Goal: Task Accomplishment & Management: Use online tool/utility

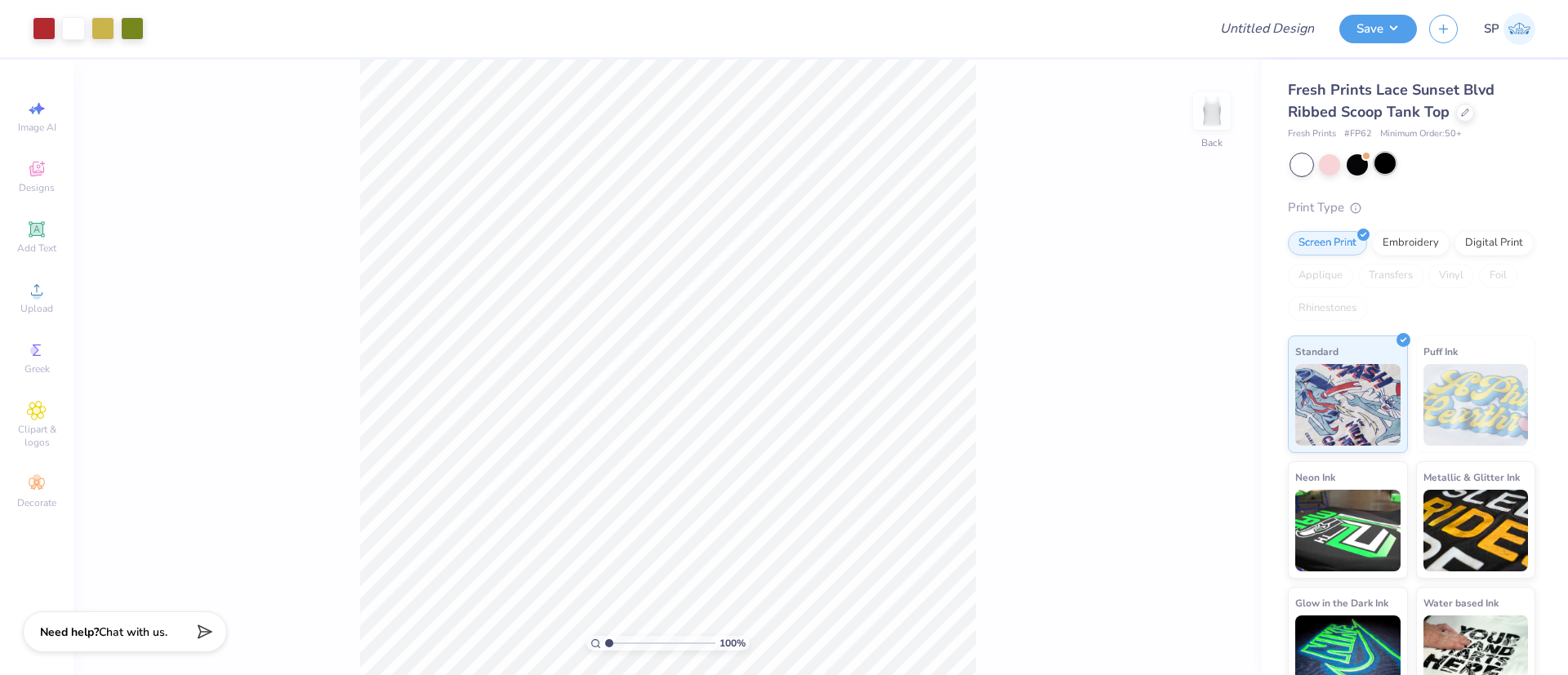
click at [1382, 169] on div at bounding box center [1385, 163] width 21 height 21
click at [1296, 166] on div at bounding box center [1302, 165] width 21 height 21
click at [1387, 163] on div at bounding box center [1385, 163] width 21 height 21
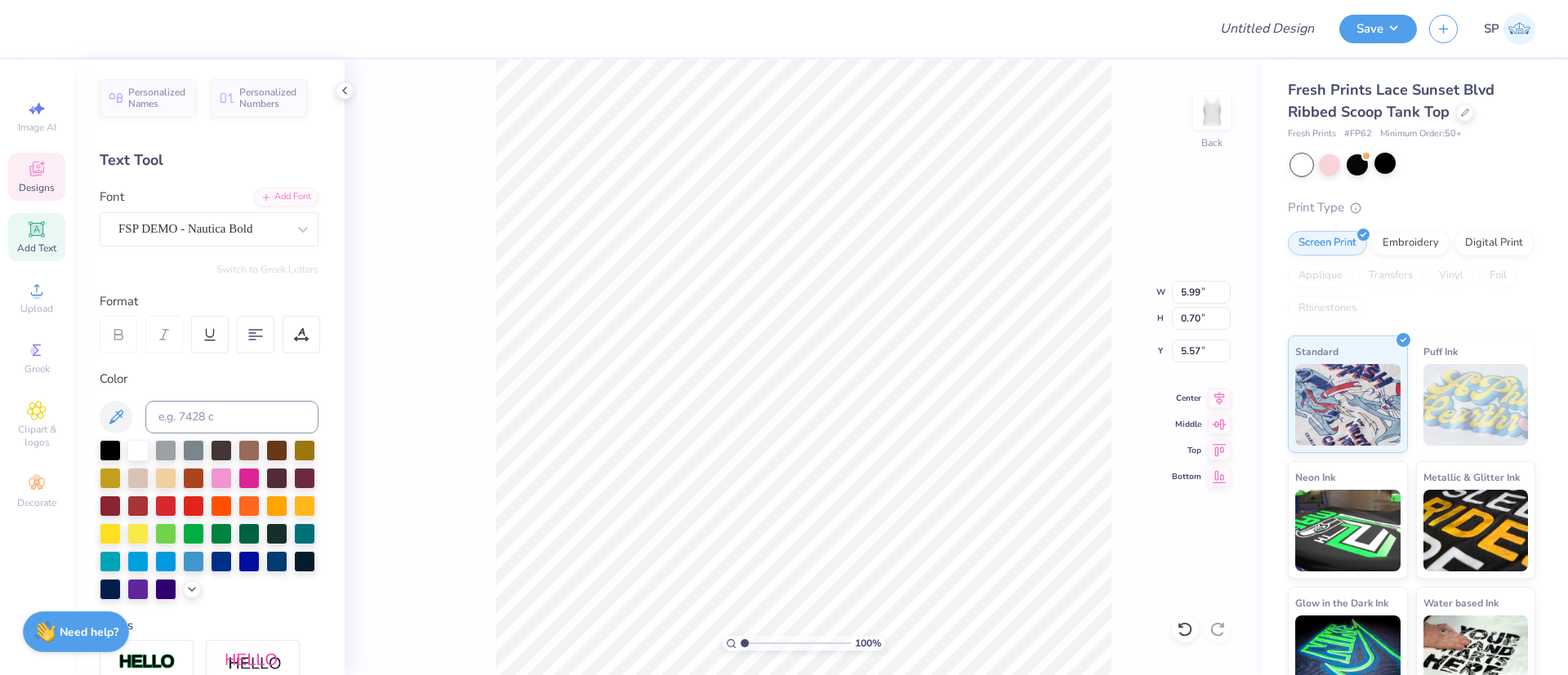
scroll to position [20, 3]
type textarea "Theta Kappa Gamma"
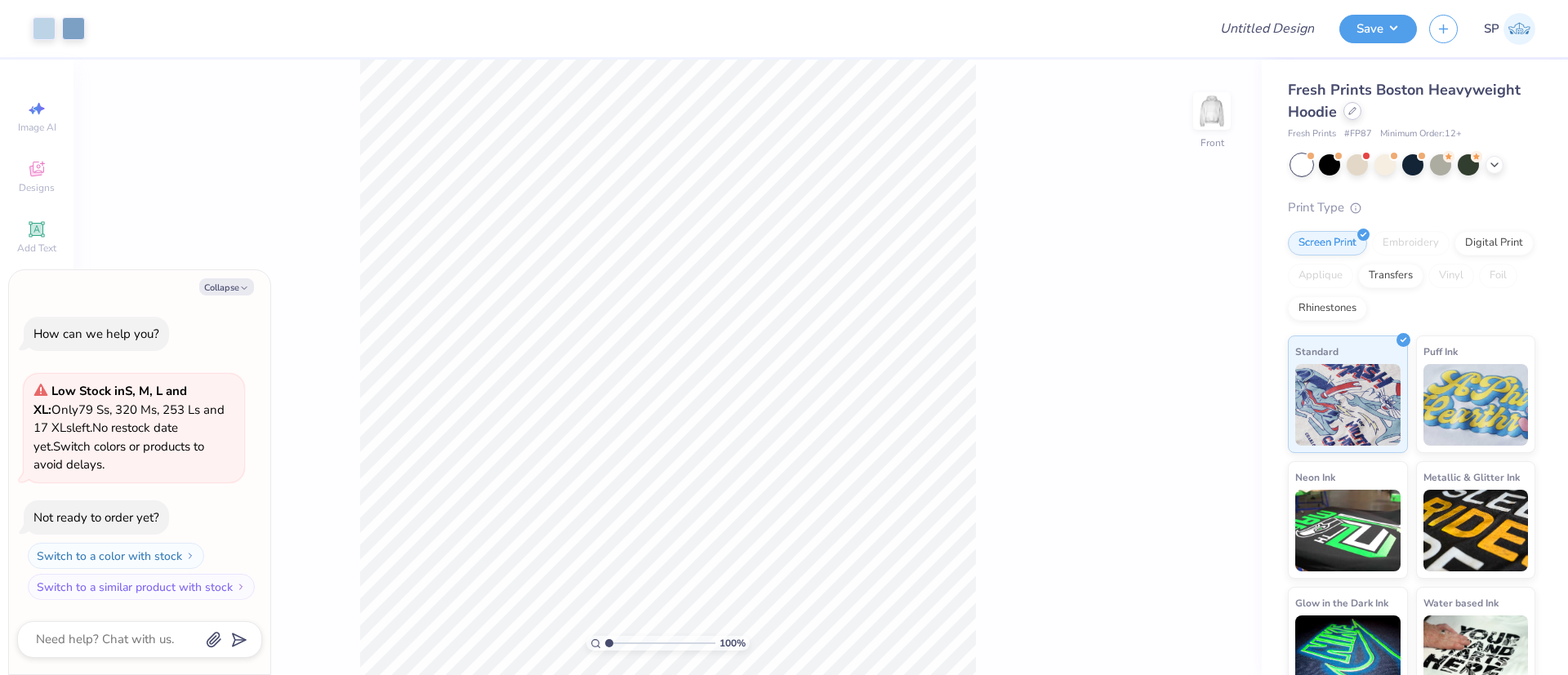
click at [1356, 110] on icon at bounding box center [1352, 111] width 6 height 6
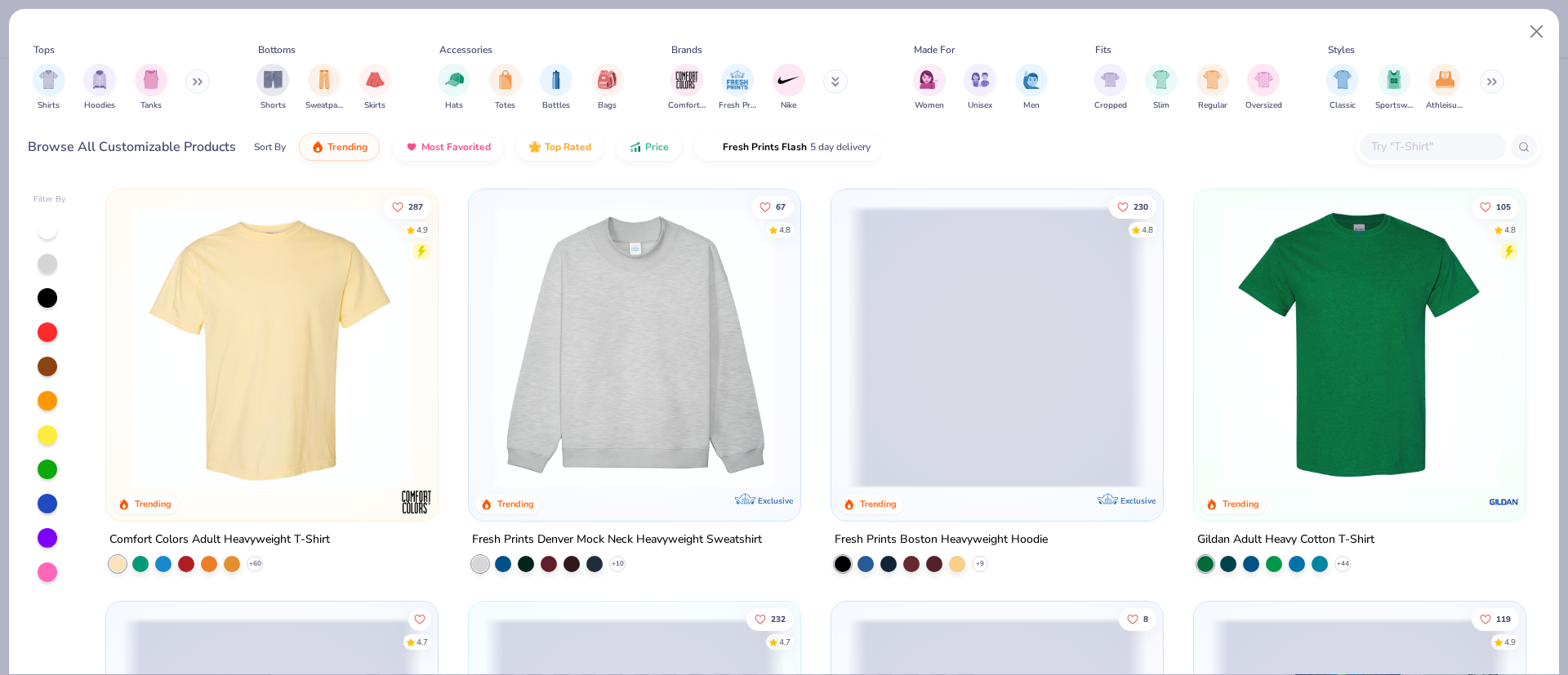
click at [311, 407] on img at bounding box center [272, 347] width 299 height 282
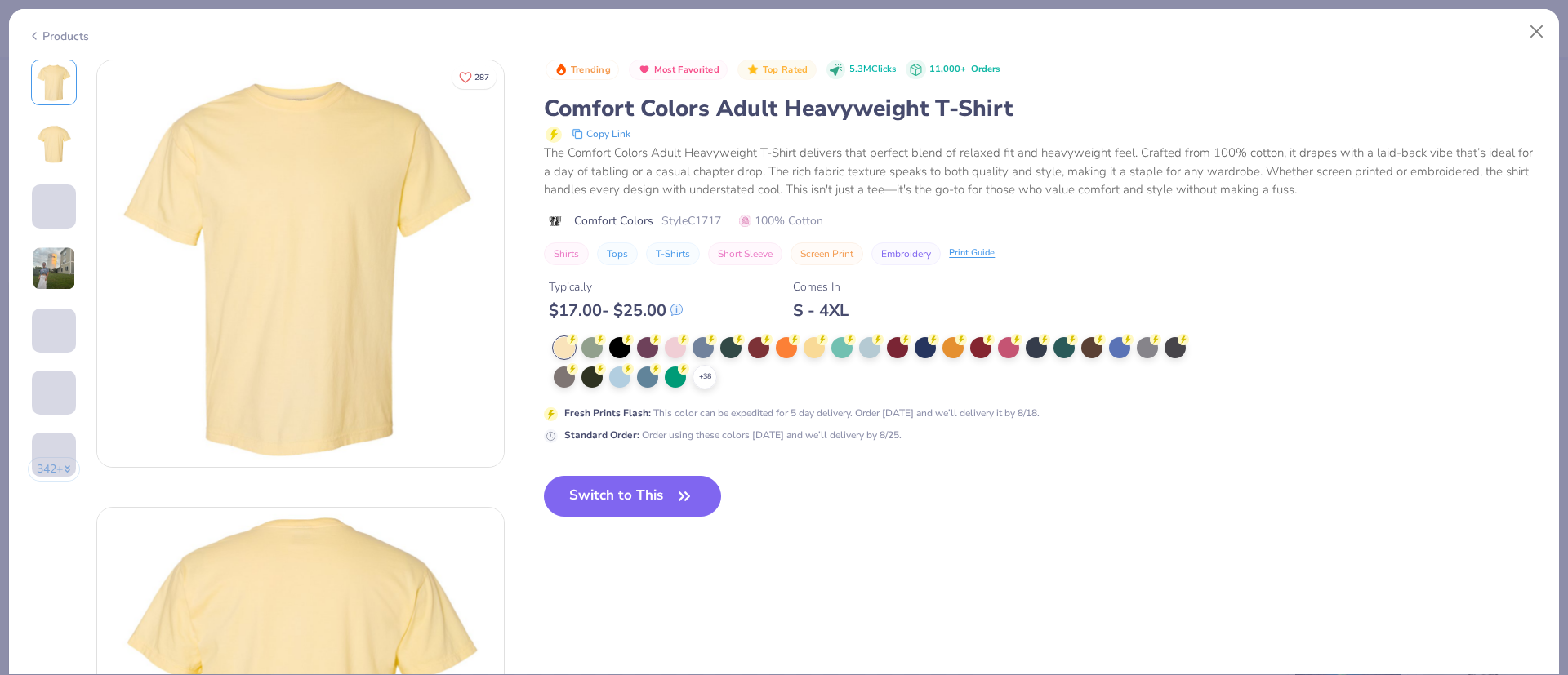
click at [0, 0] on icon at bounding box center [0, 0] width 0 height 0
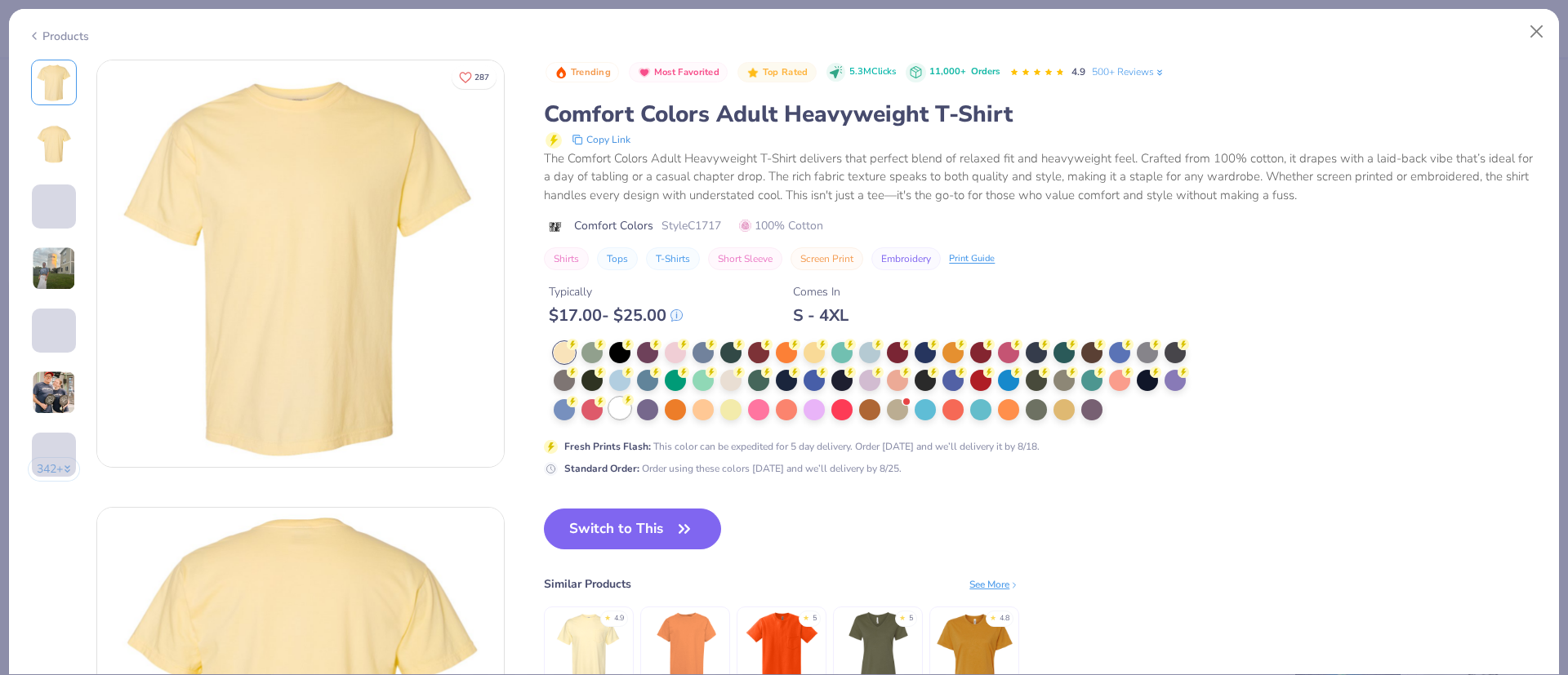
click at [614, 410] on div at bounding box center [620, 408] width 21 height 21
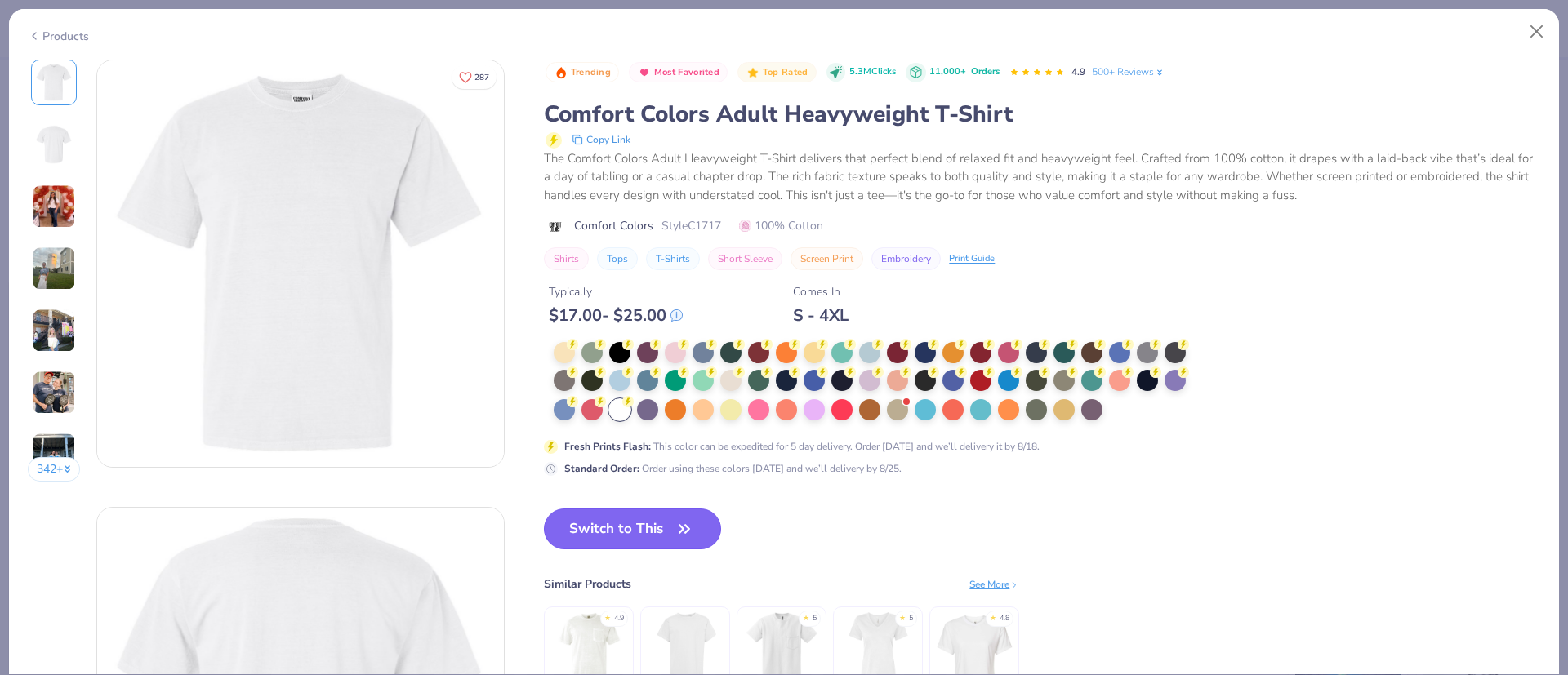
click at [674, 525] on button "Switch to This" at bounding box center [633, 529] width 177 height 41
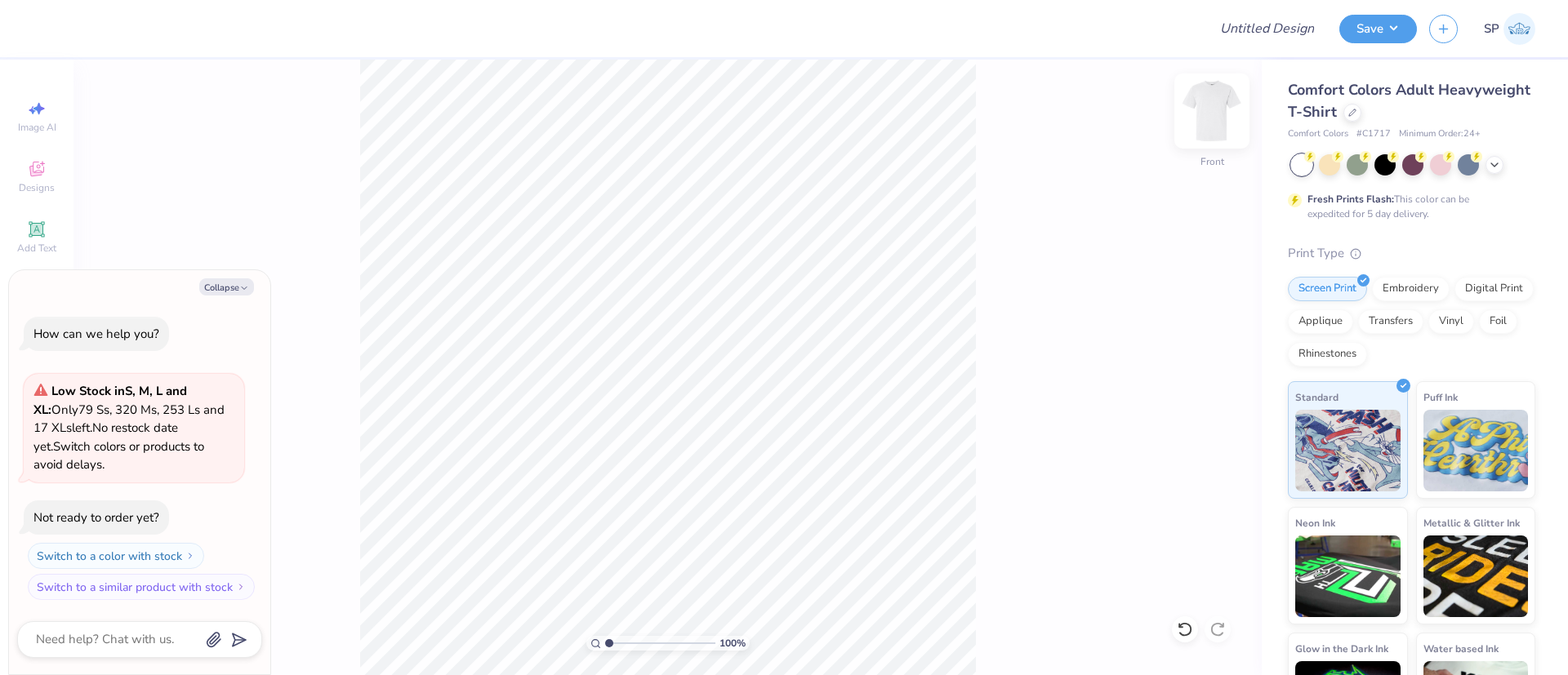
click at [1210, 117] on img at bounding box center [1212, 111] width 66 height 66
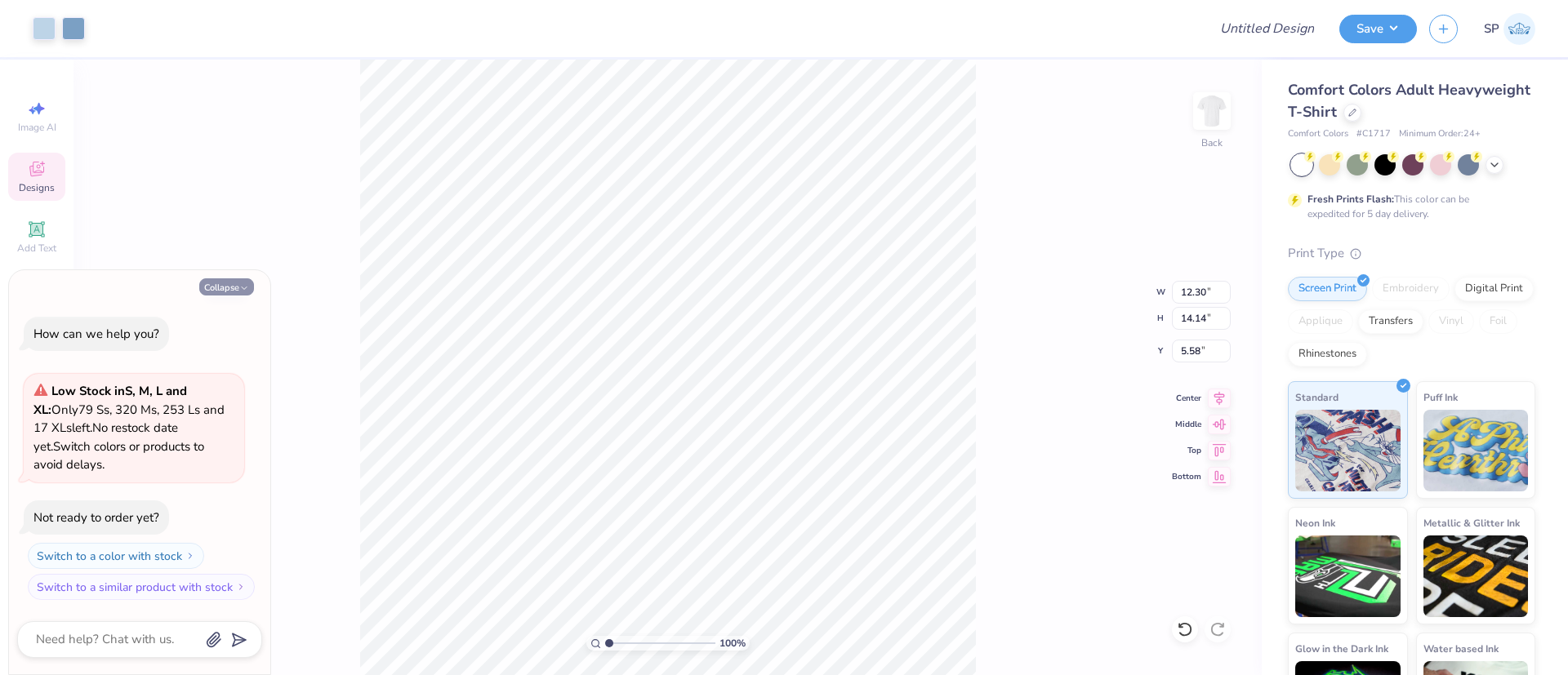
click at [231, 292] on button "Collapse" at bounding box center [227, 286] width 55 height 17
type textarea "x"
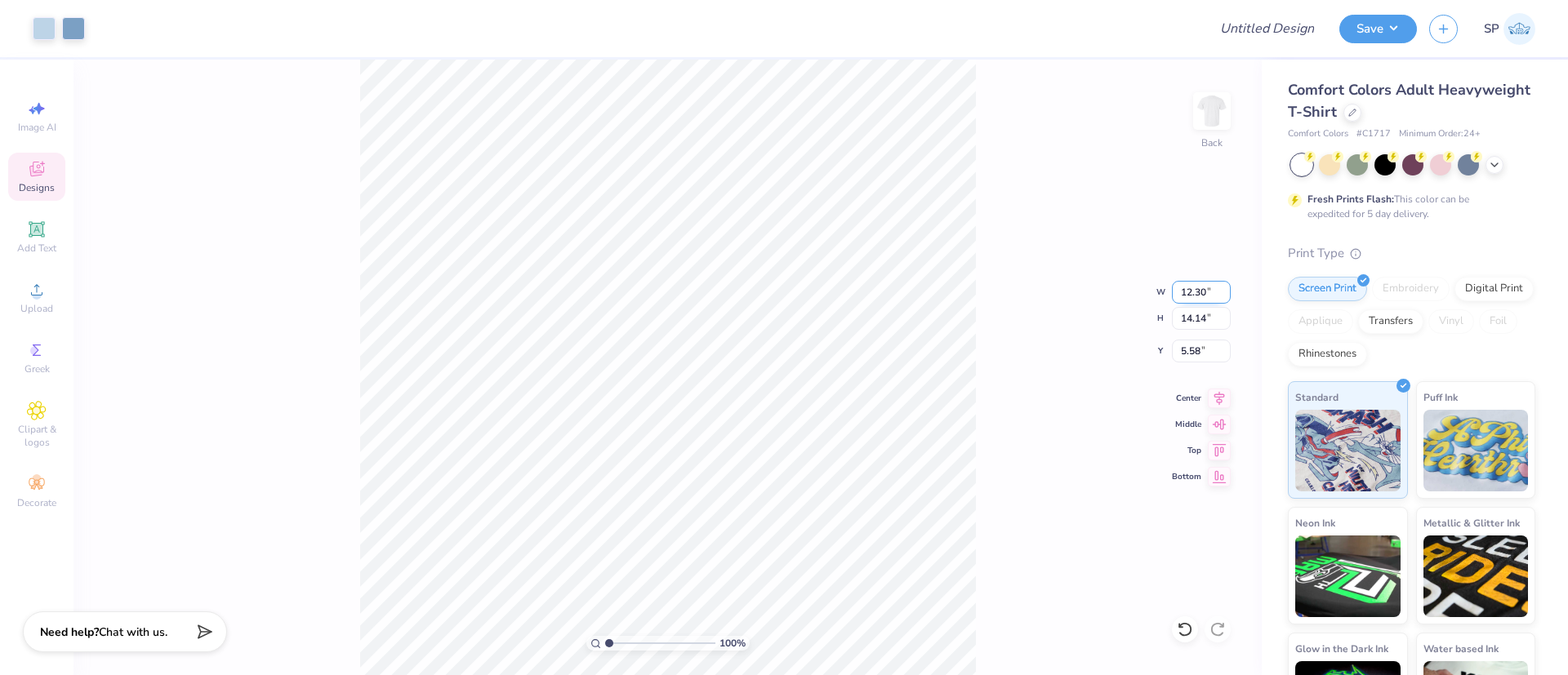
click at [1190, 290] on input "12.30" at bounding box center [1202, 293] width 59 height 23
type input "10.00"
type input "11.50"
click at [1203, 347] on input "6.89" at bounding box center [1202, 351] width 59 height 23
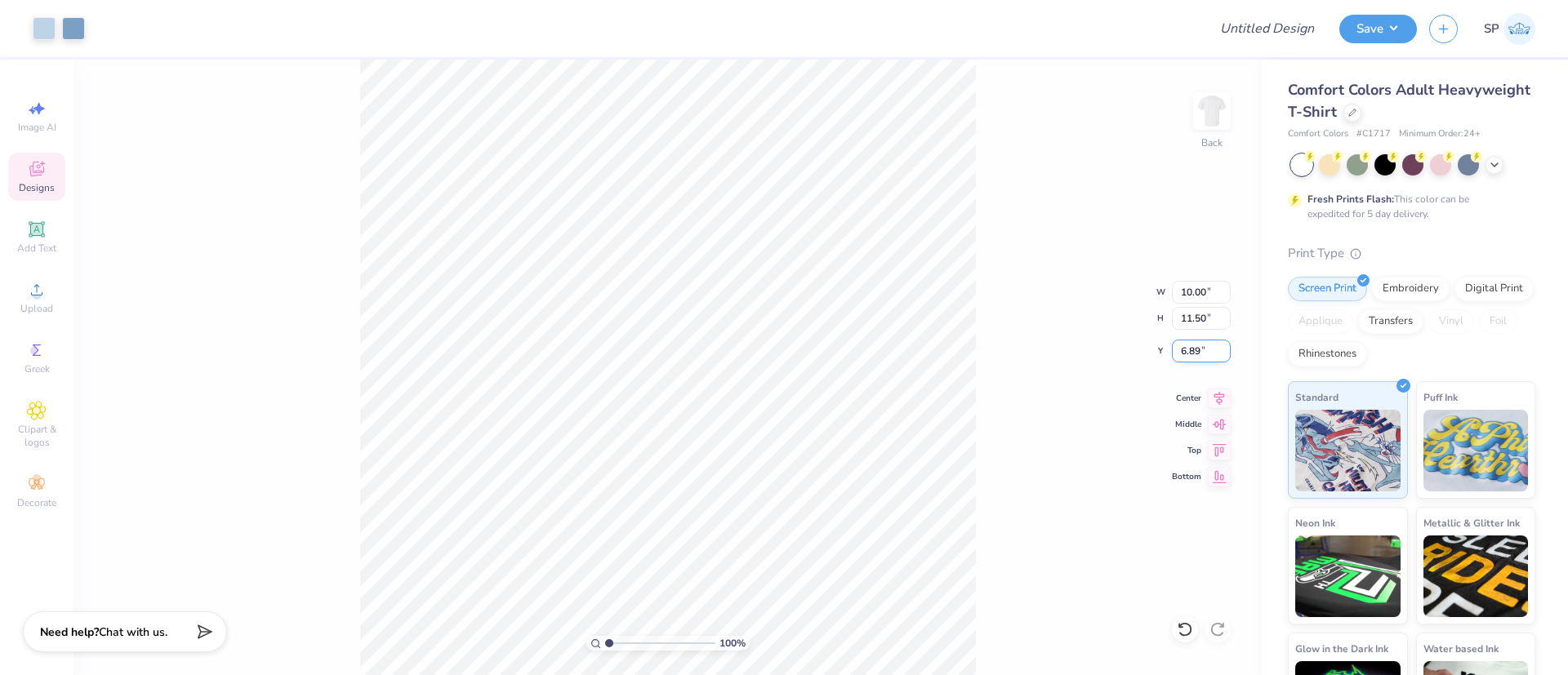
click at [1203, 347] on input "6.89" at bounding box center [1202, 351] width 59 height 23
click at [1194, 352] on input "6.89" at bounding box center [1202, 351] width 59 height 23
click at [1194, 352] on input "3" at bounding box center [1202, 351] width 59 height 23
type input "3.00"
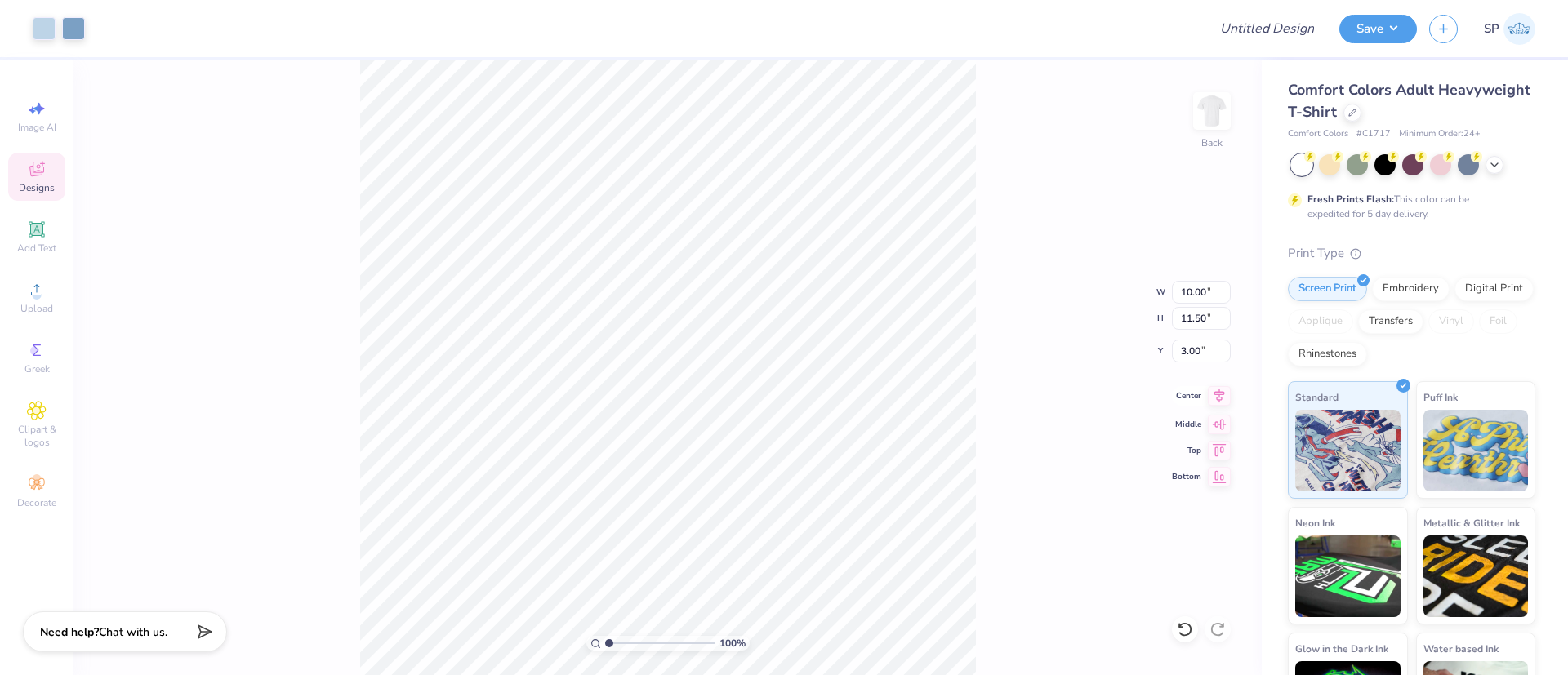
click at [1220, 398] on icon at bounding box center [1219, 396] width 23 height 20
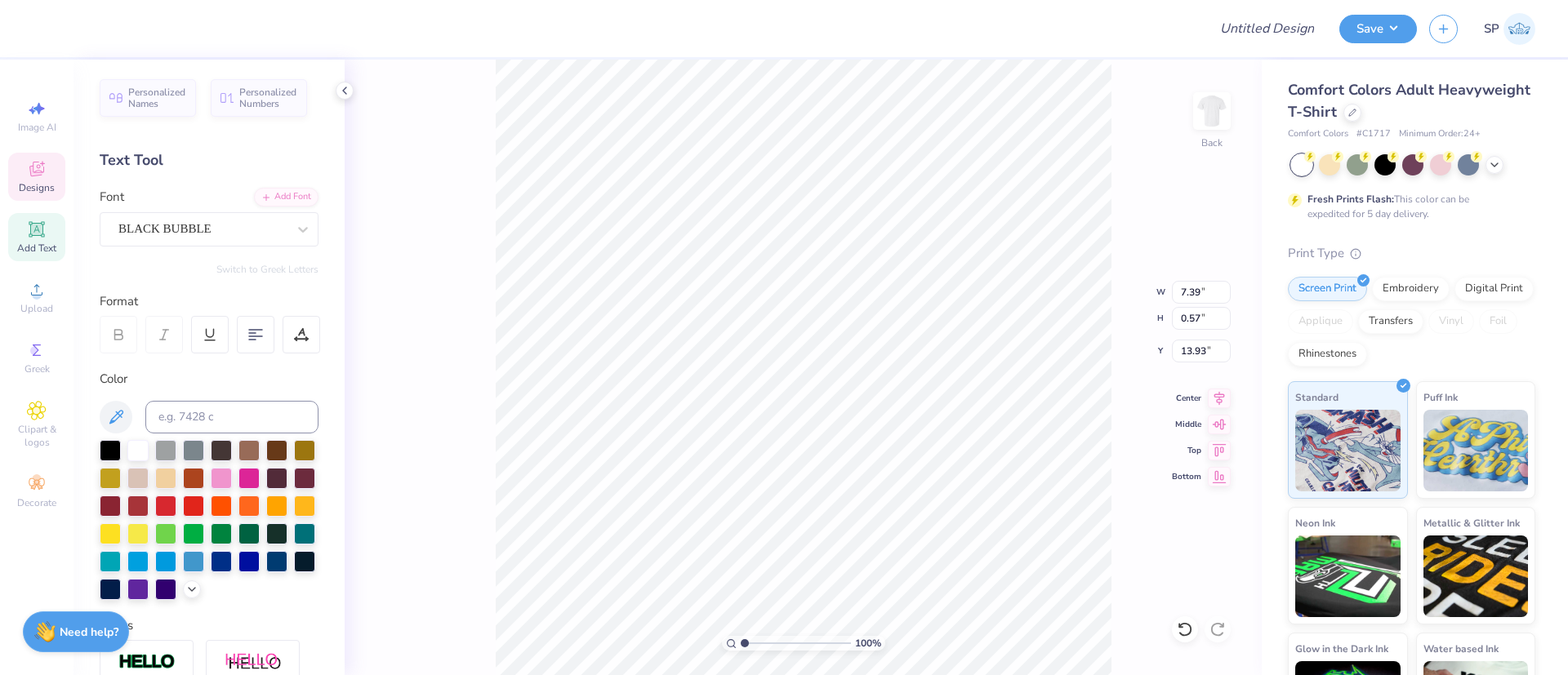
scroll to position [20, 7]
type textarea "ThetA KAPPA Phi"
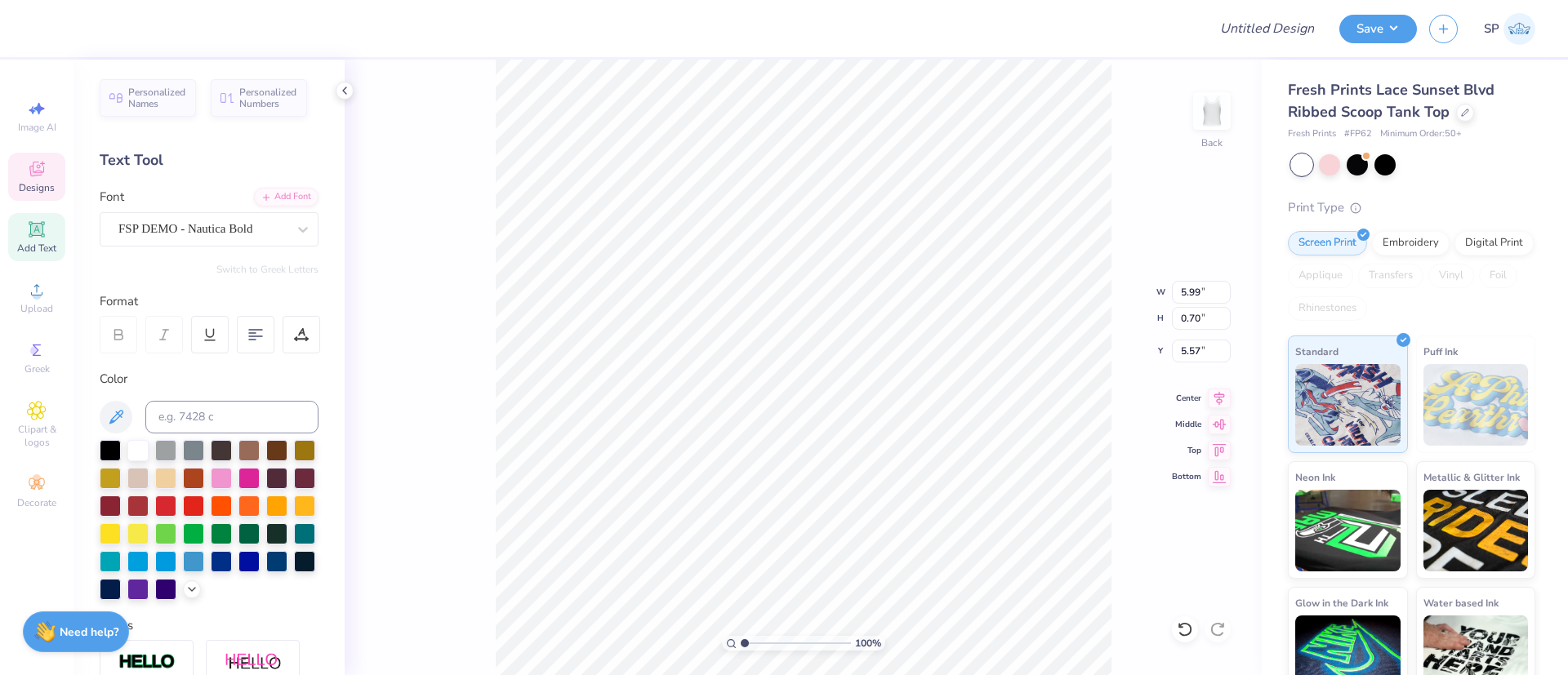
scroll to position [20, 4]
type textarea "Theta Kappa Phi"
